Goal: Navigation & Orientation: Find specific page/section

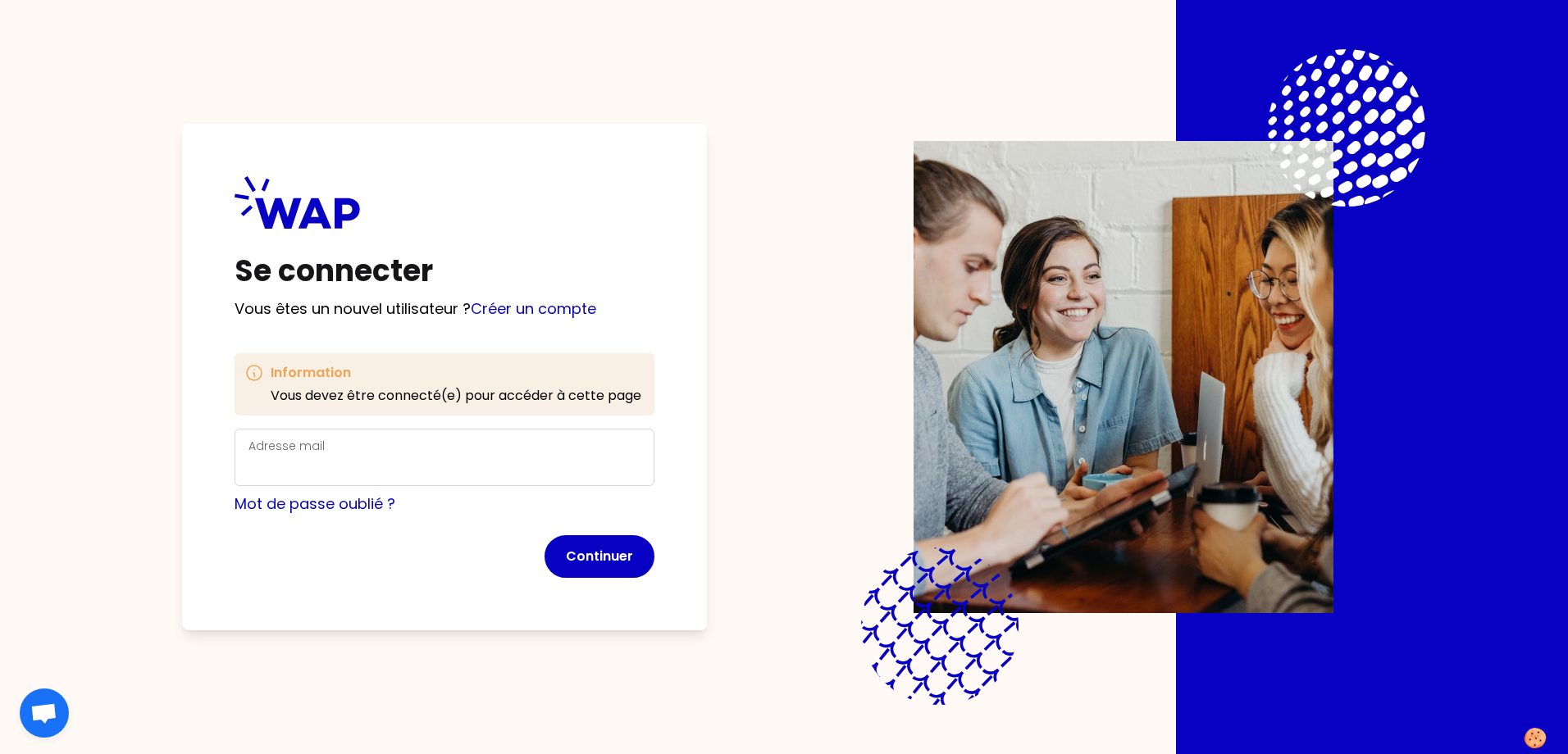
click at [405, 454] on div "Adresse mail" at bounding box center [444, 457] width 392 height 43
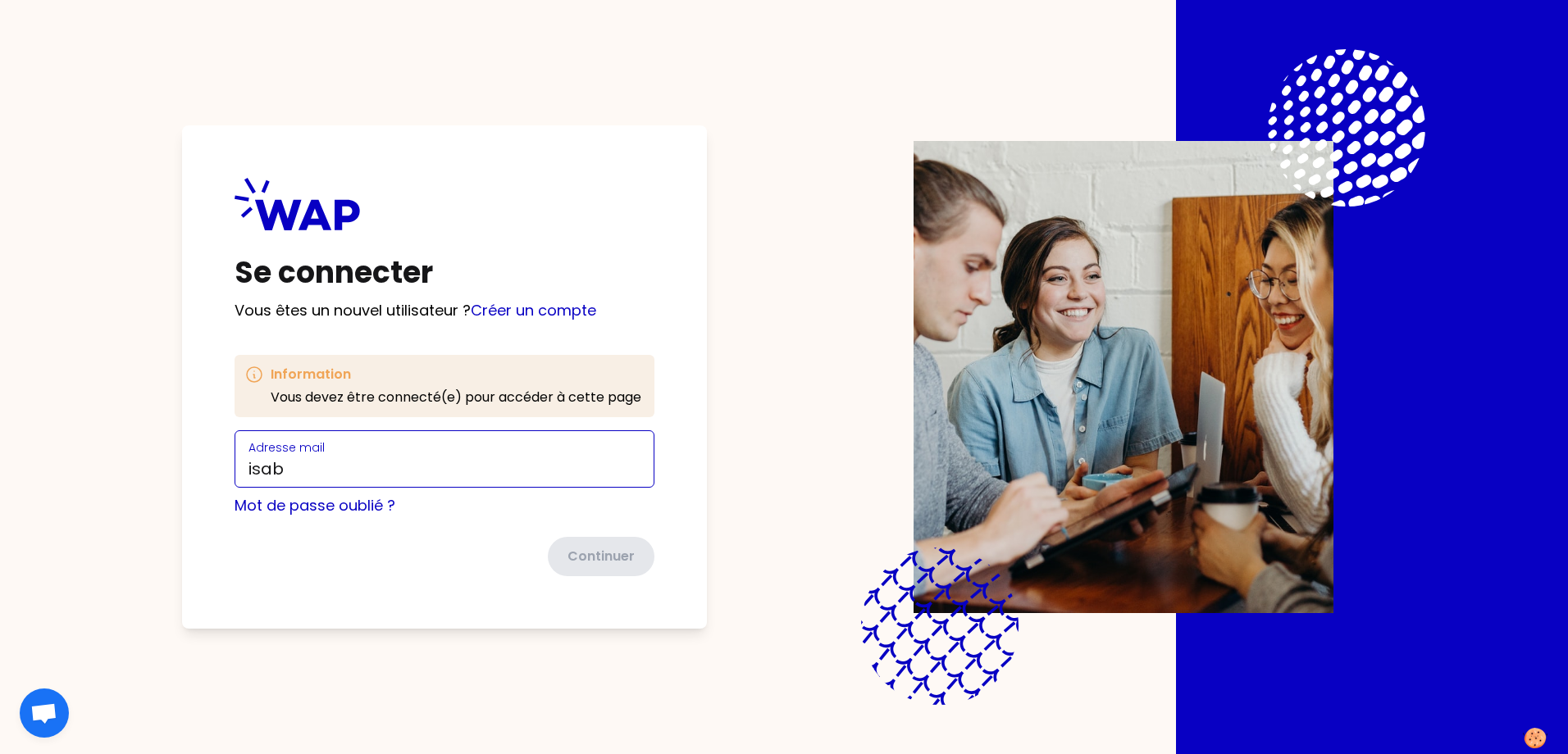
type input "[PERSON_NAME][EMAIL_ADDRESS][PERSON_NAME][DOMAIN_NAME]"
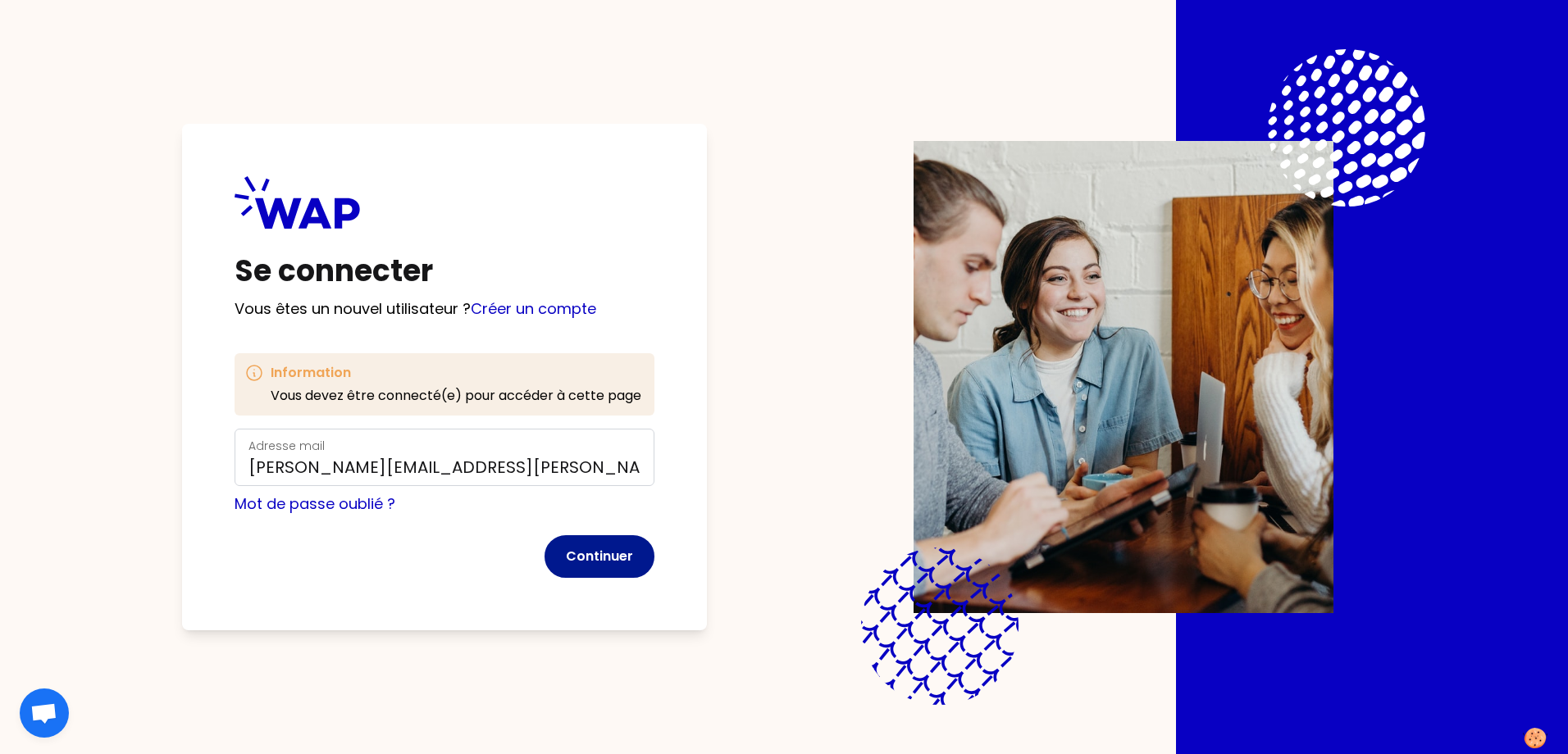
click at [587, 556] on button "Continuer" at bounding box center [599, 557] width 110 height 43
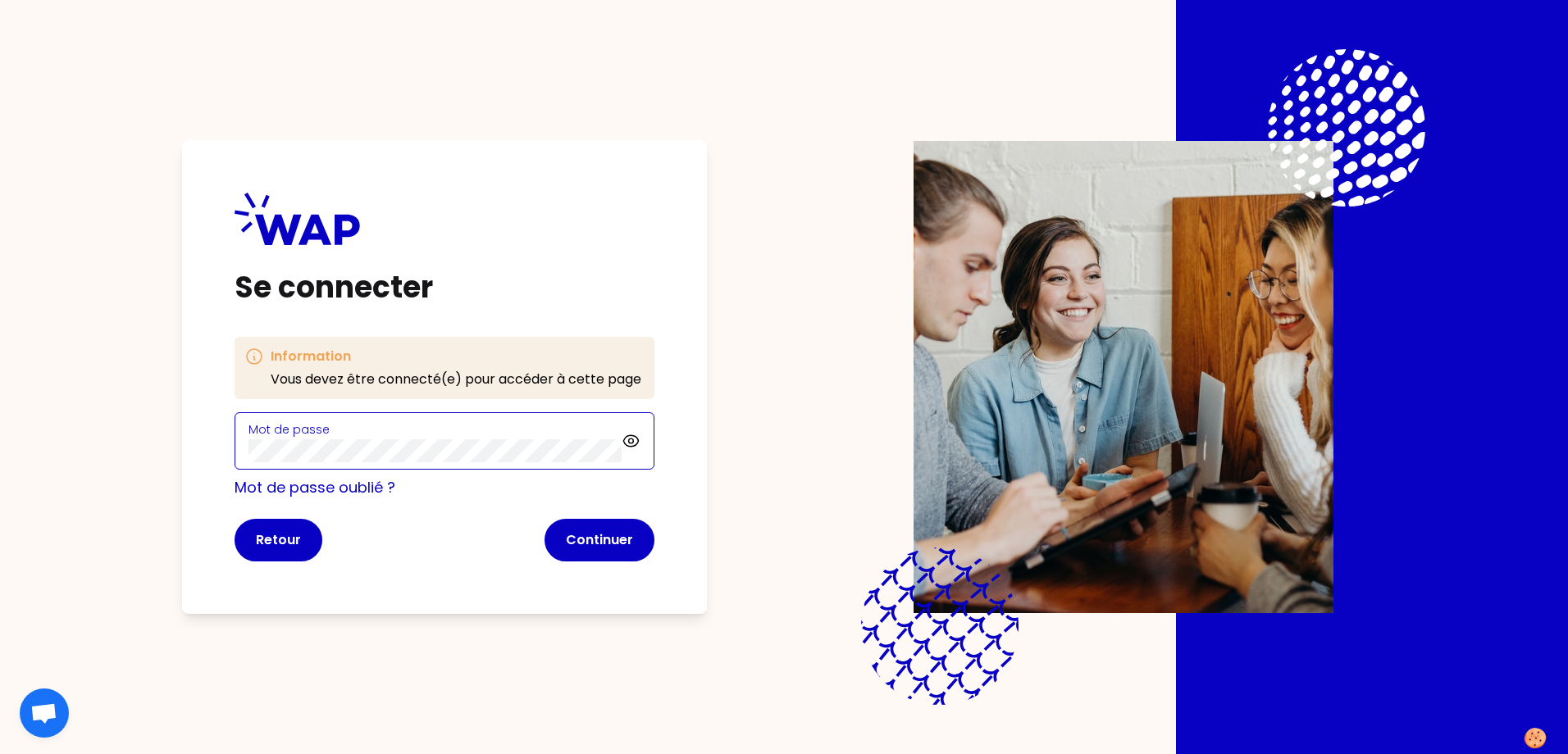
click button "Continuer" at bounding box center [599, 540] width 110 height 43
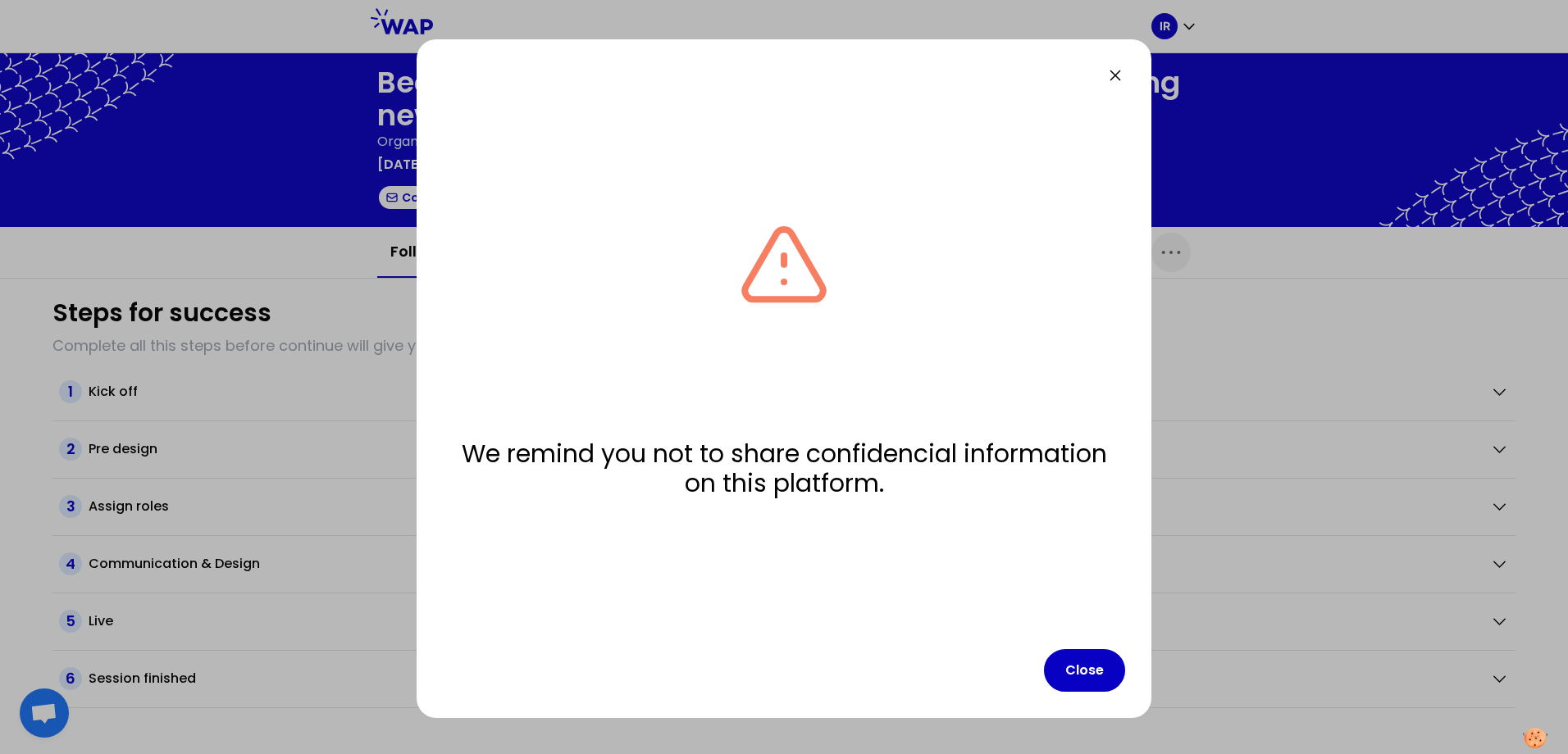
click at [1209, 362] on div at bounding box center [784, 377] width 1568 height 754
